Goal: Task Accomplishment & Management: Manage account settings

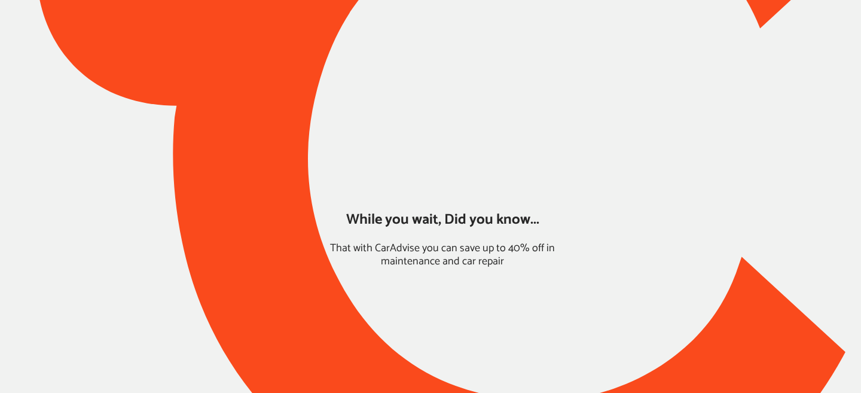
type input "*****"
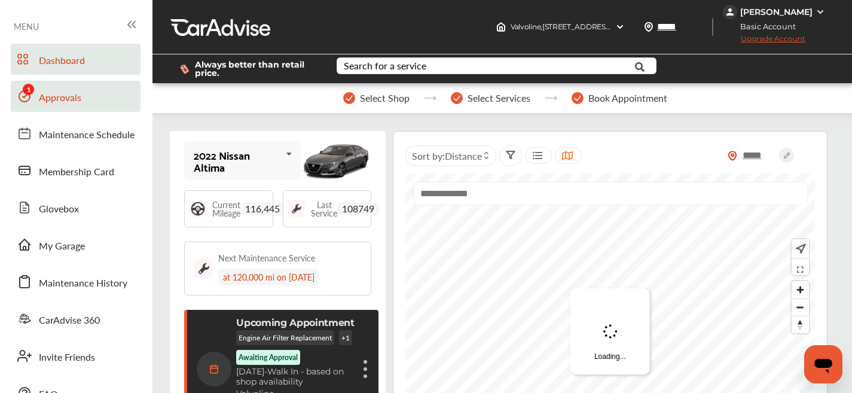
click at [71, 104] on span "Approvals" at bounding box center [60, 98] width 42 height 16
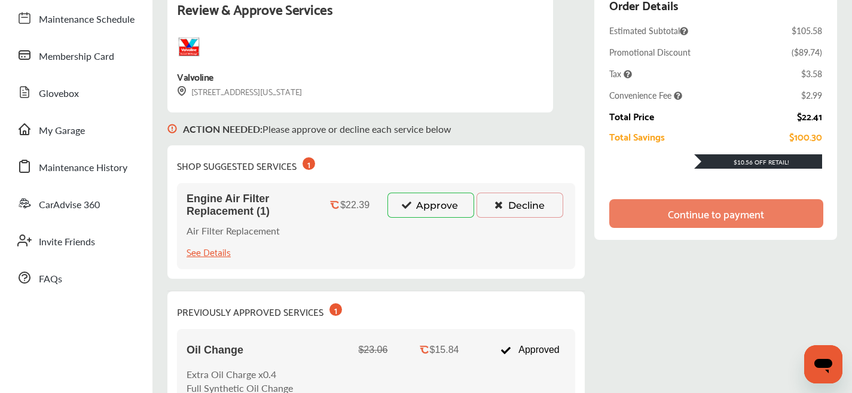
scroll to position [175, 0]
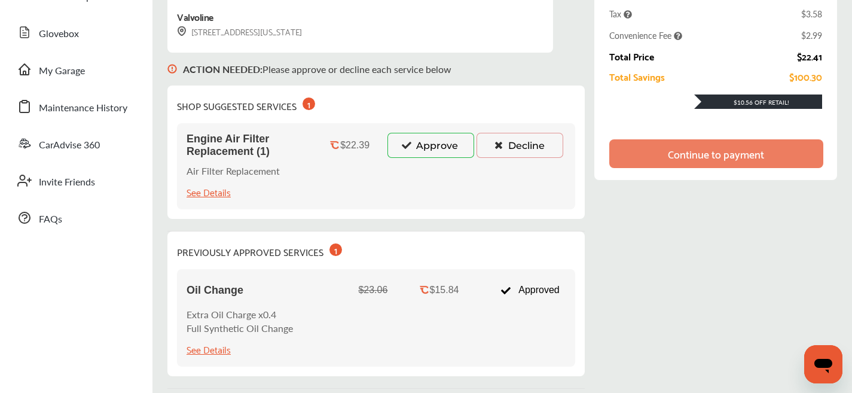
click at [441, 137] on button "Approve" at bounding box center [431, 145] width 87 height 25
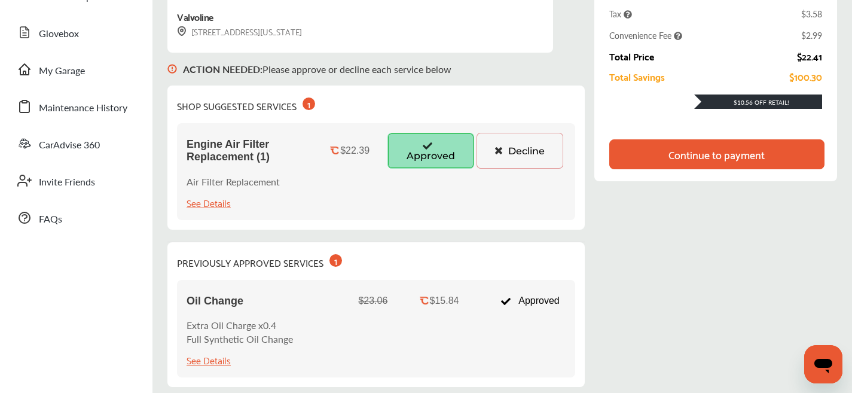
click at [431, 145] on button "Approved" at bounding box center [431, 151] width 87 height 36
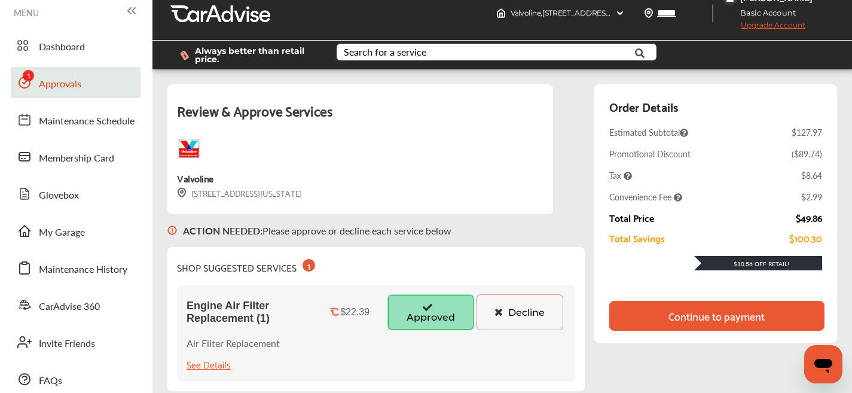
scroll to position [0, 0]
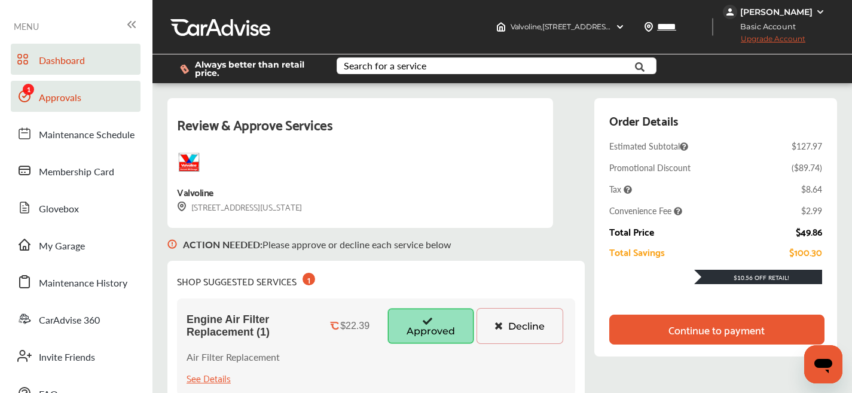
click at [95, 60] on link "Dashboard" at bounding box center [76, 59] width 130 height 31
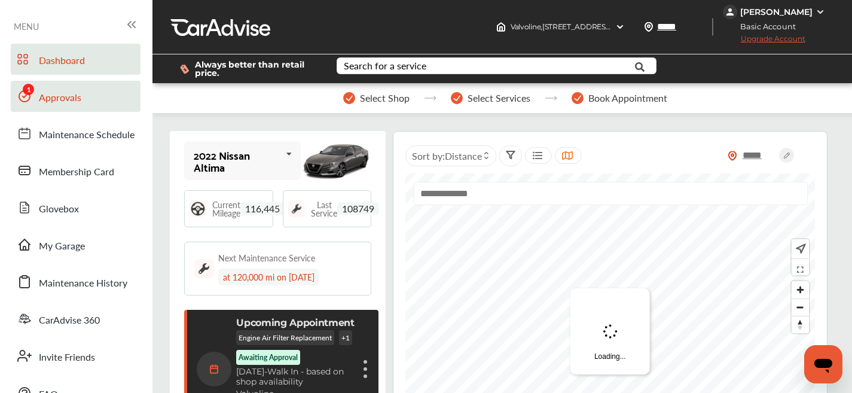
click at [89, 90] on link "Approvals" at bounding box center [76, 96] width 130 height 31
